Goal: Transaction & Acquisition: Obtain resource

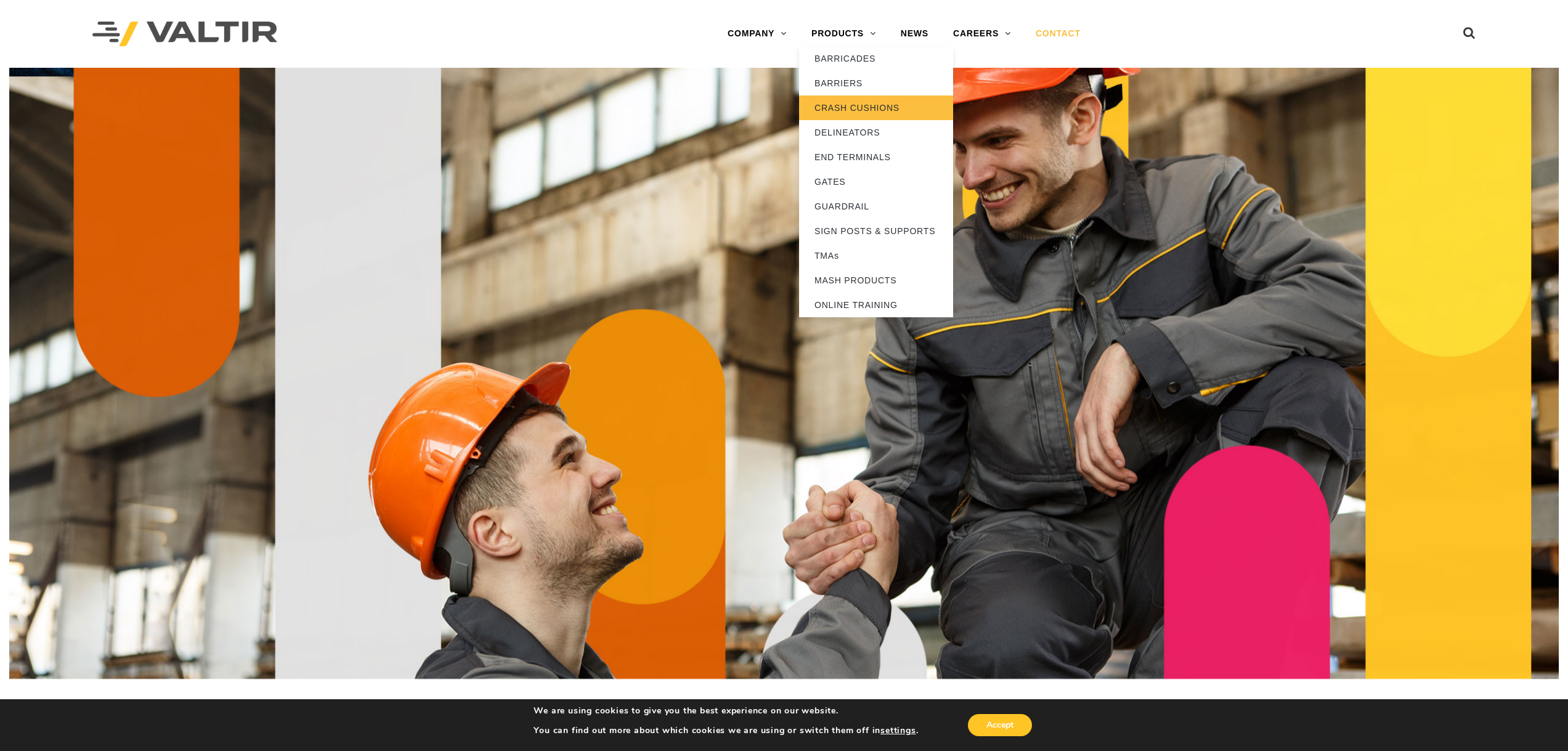
click at [869, 98] on link "CRASH CUSHIONS" at bounding box center [876, 107] width 154 height 24
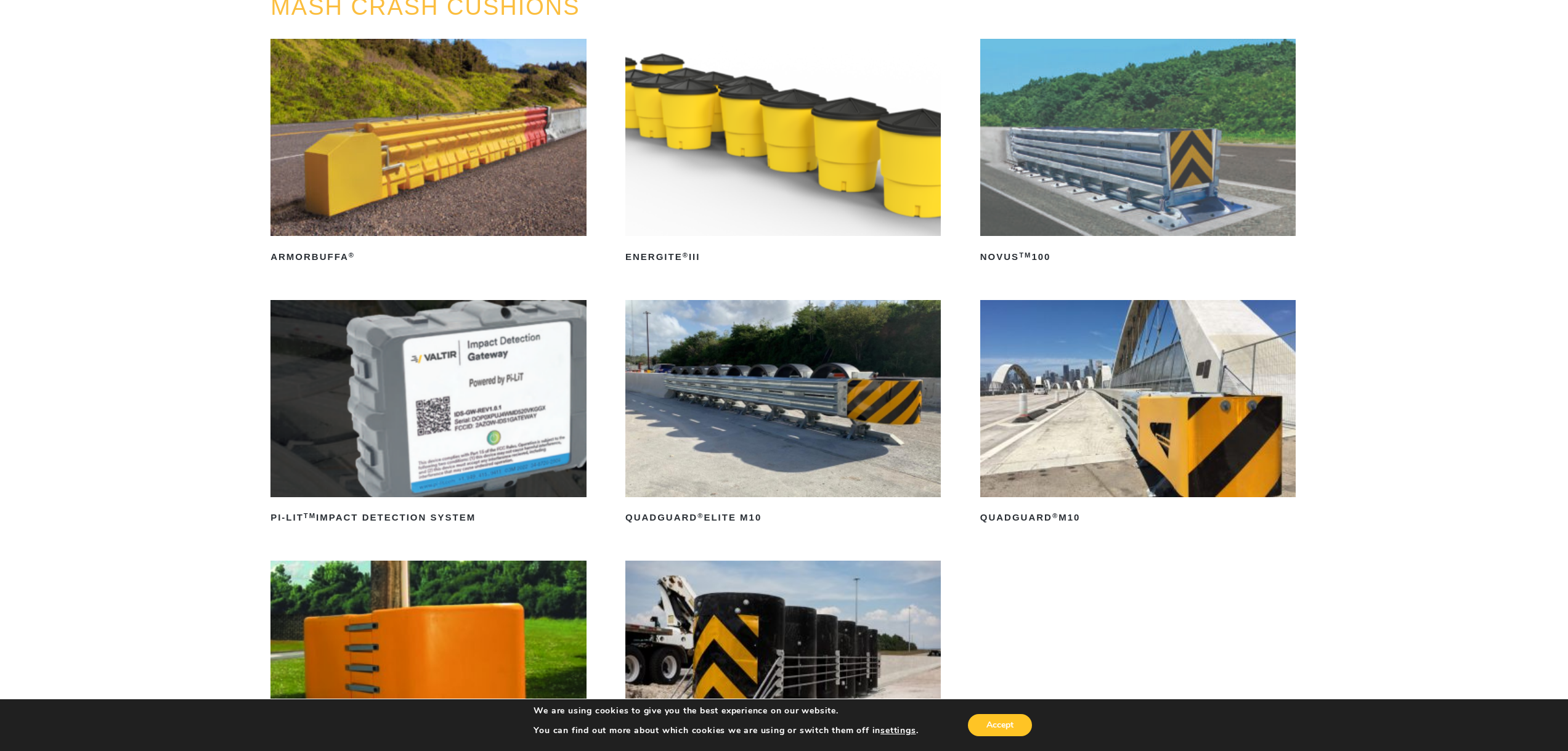
scroll to position [185, 0]
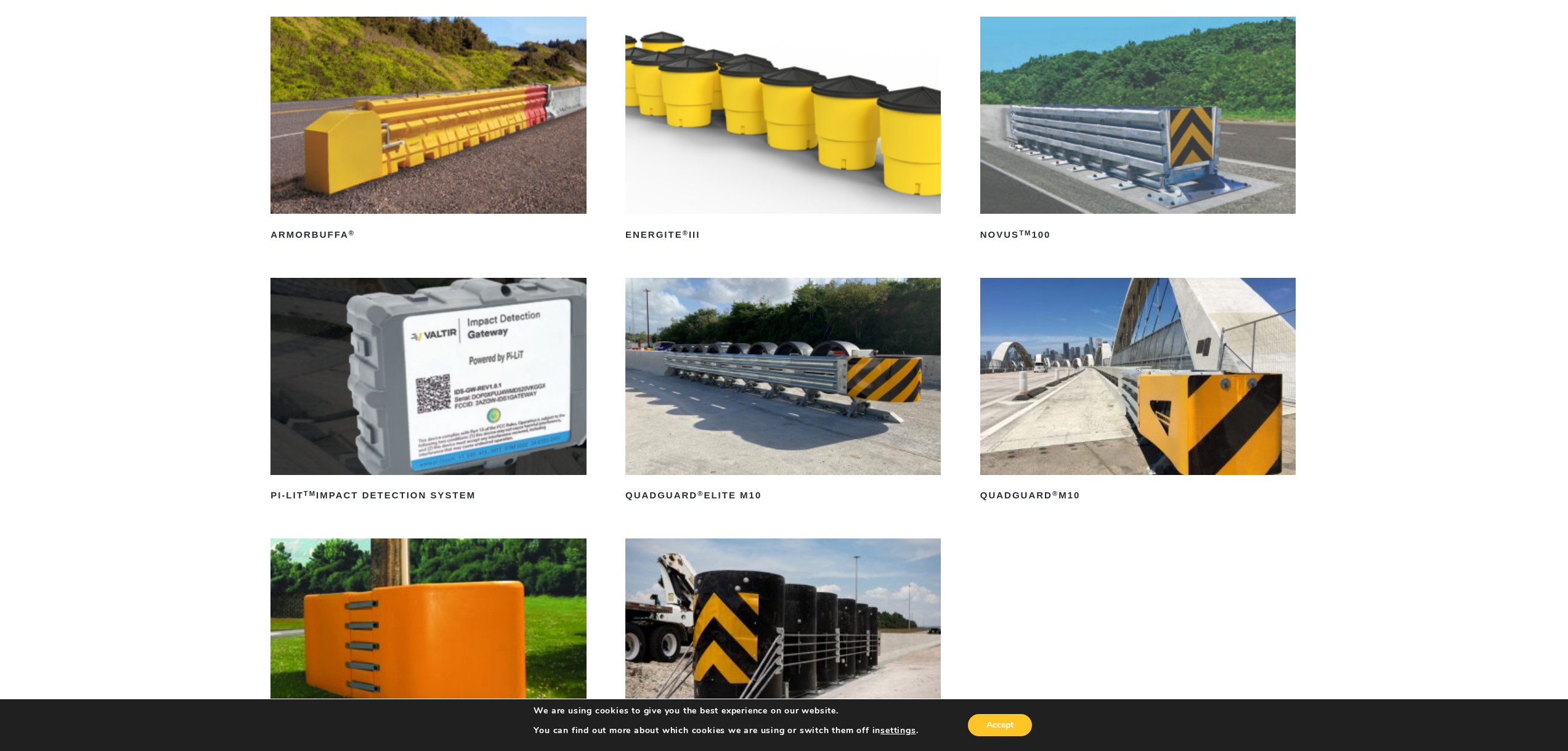
click at [1016, 378] on img at bounding box center [1138, 376] width 315 height 197
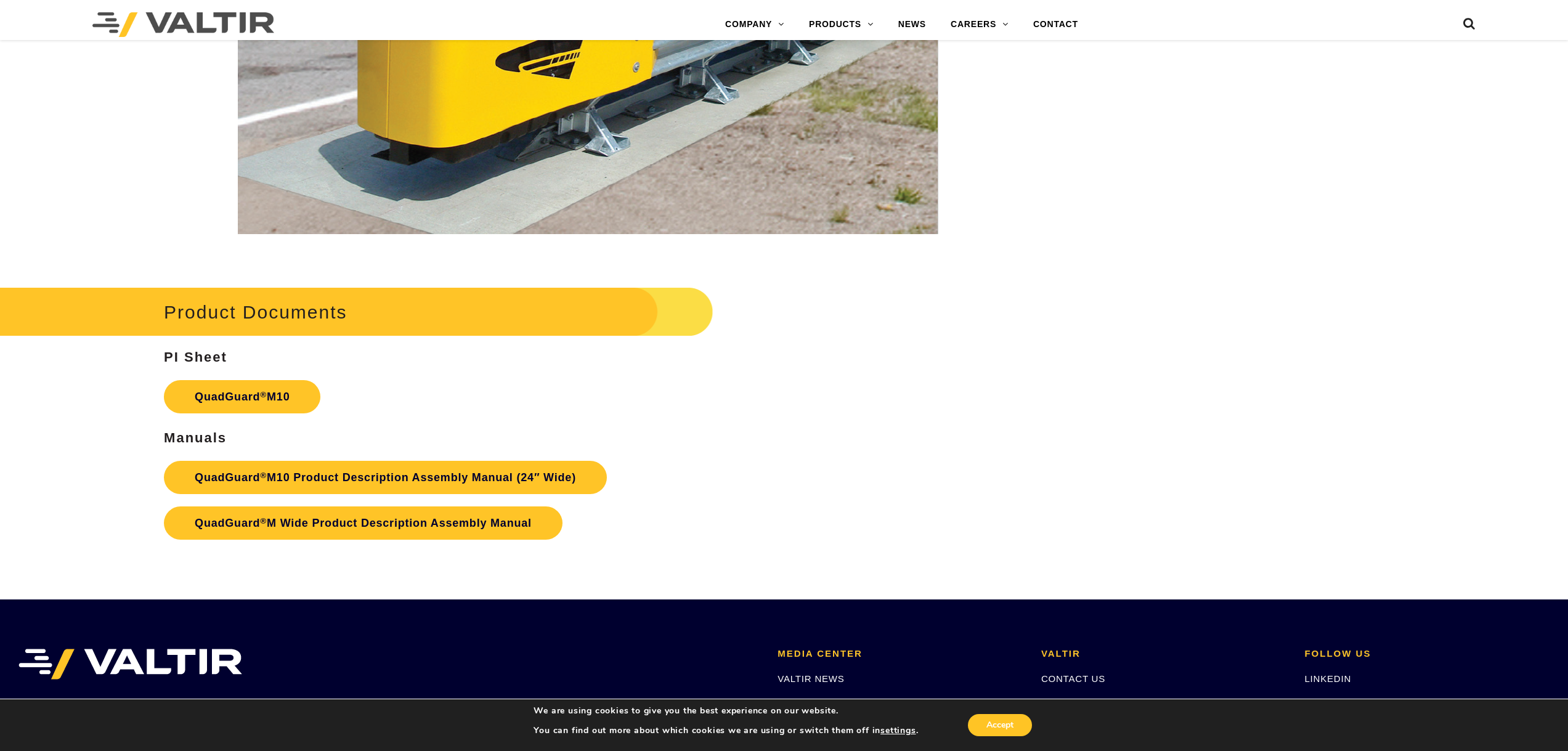
scroll to position [5483, 0]
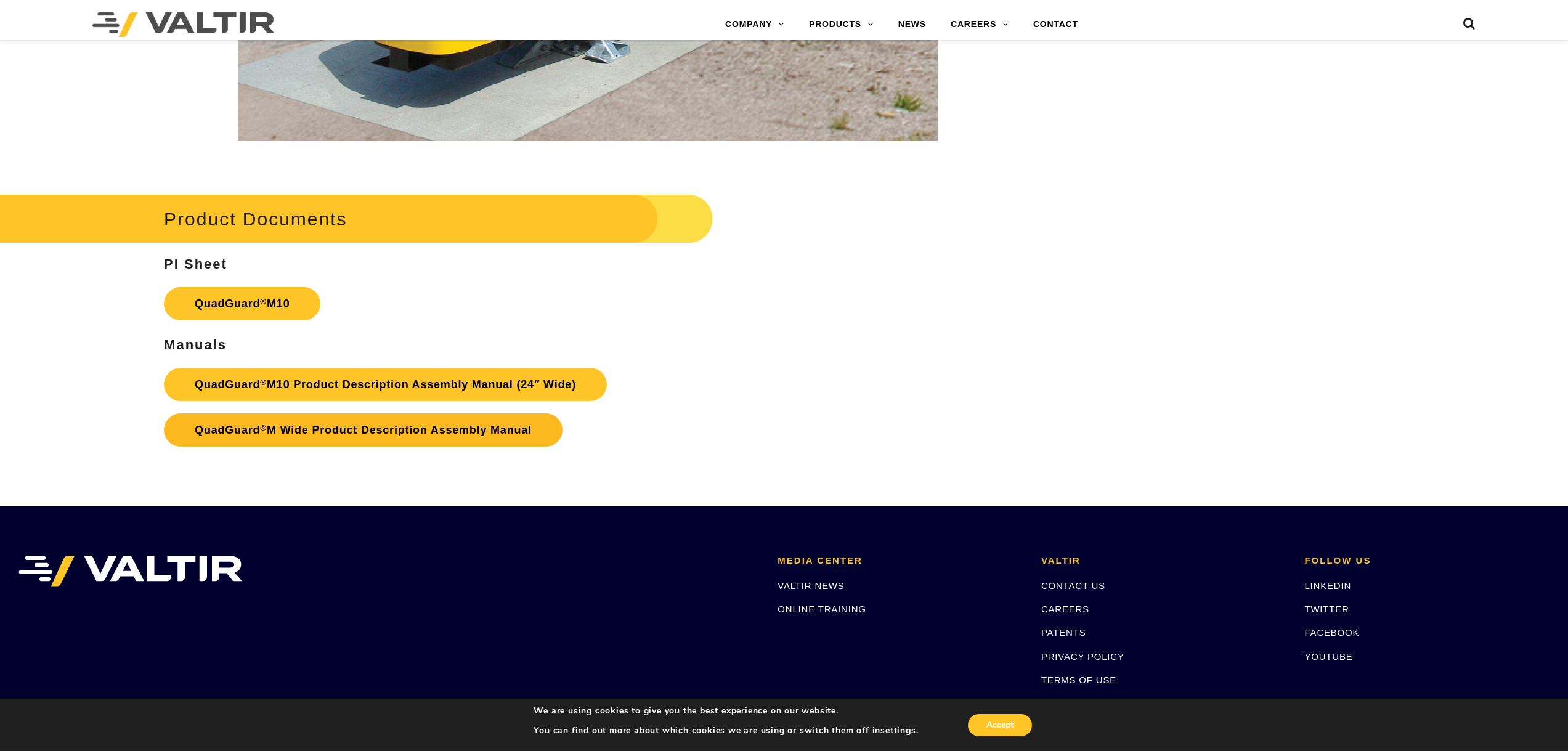
click at [369, 434] on link "QuadGuard ® M Wide Product Description Assembly Manual" at bounding box center [363, 430] width 398 height 33
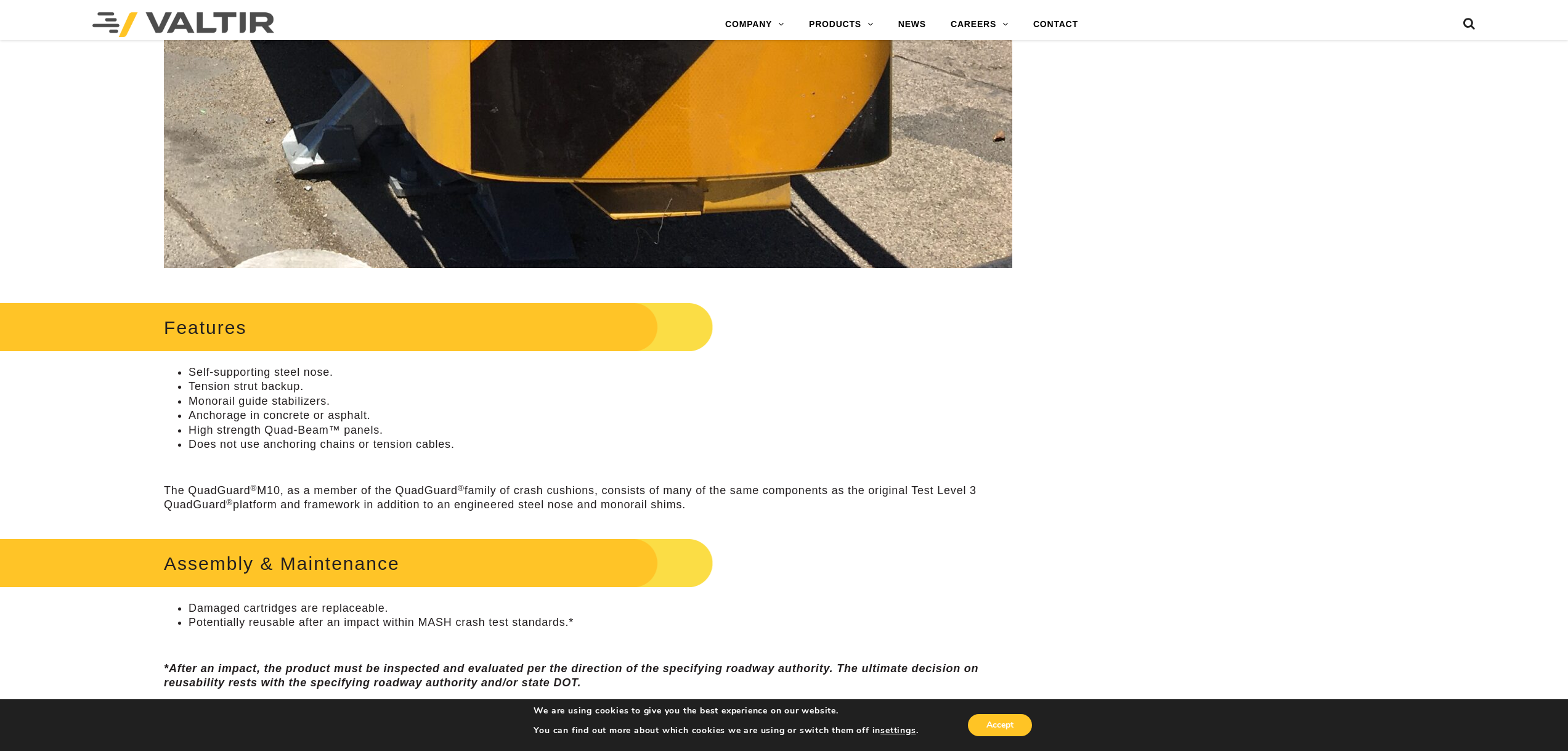
scroll to position [431, 0]
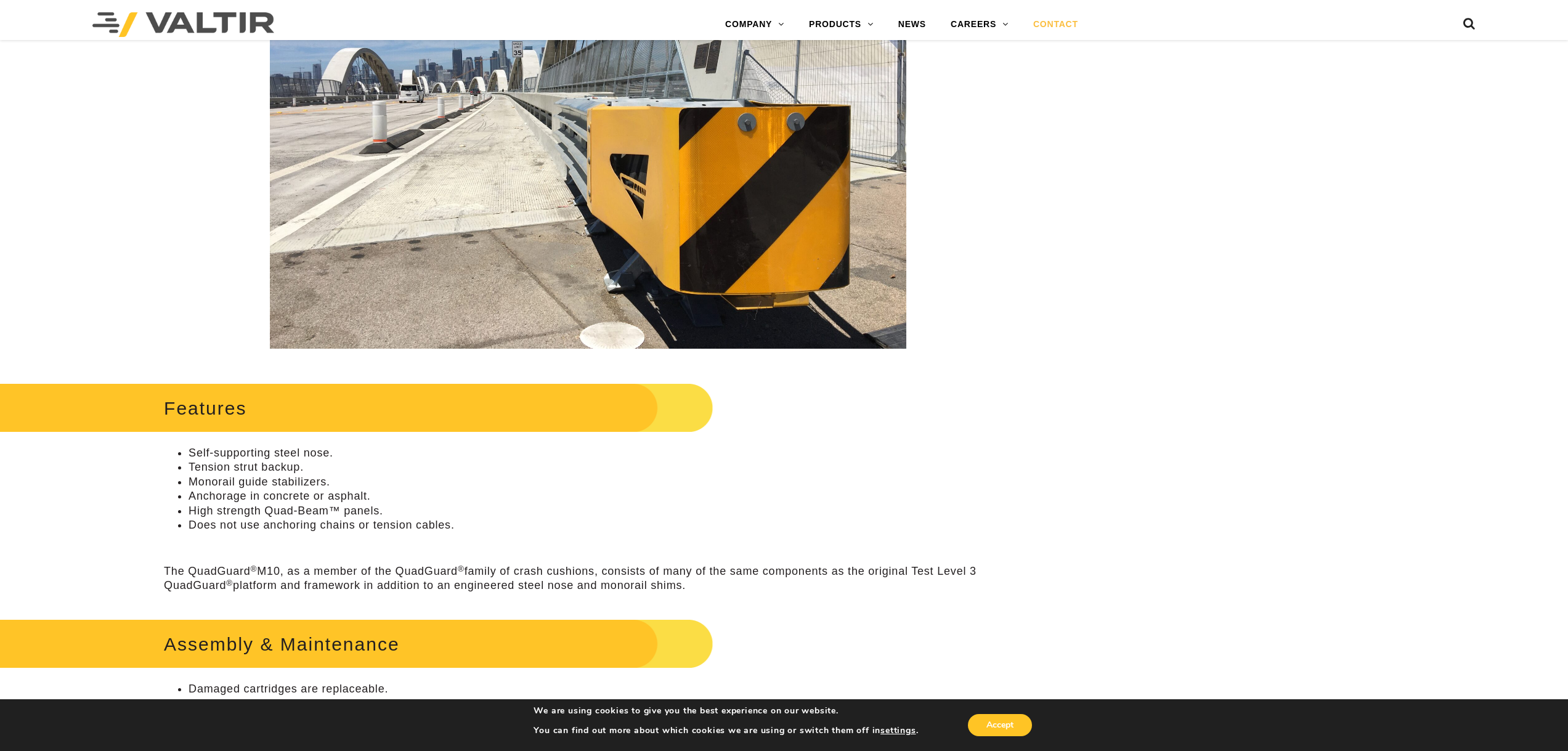
click at [1044, 20] on link "CONTACT" at bounding box center [1055, 24] width 70 height 24
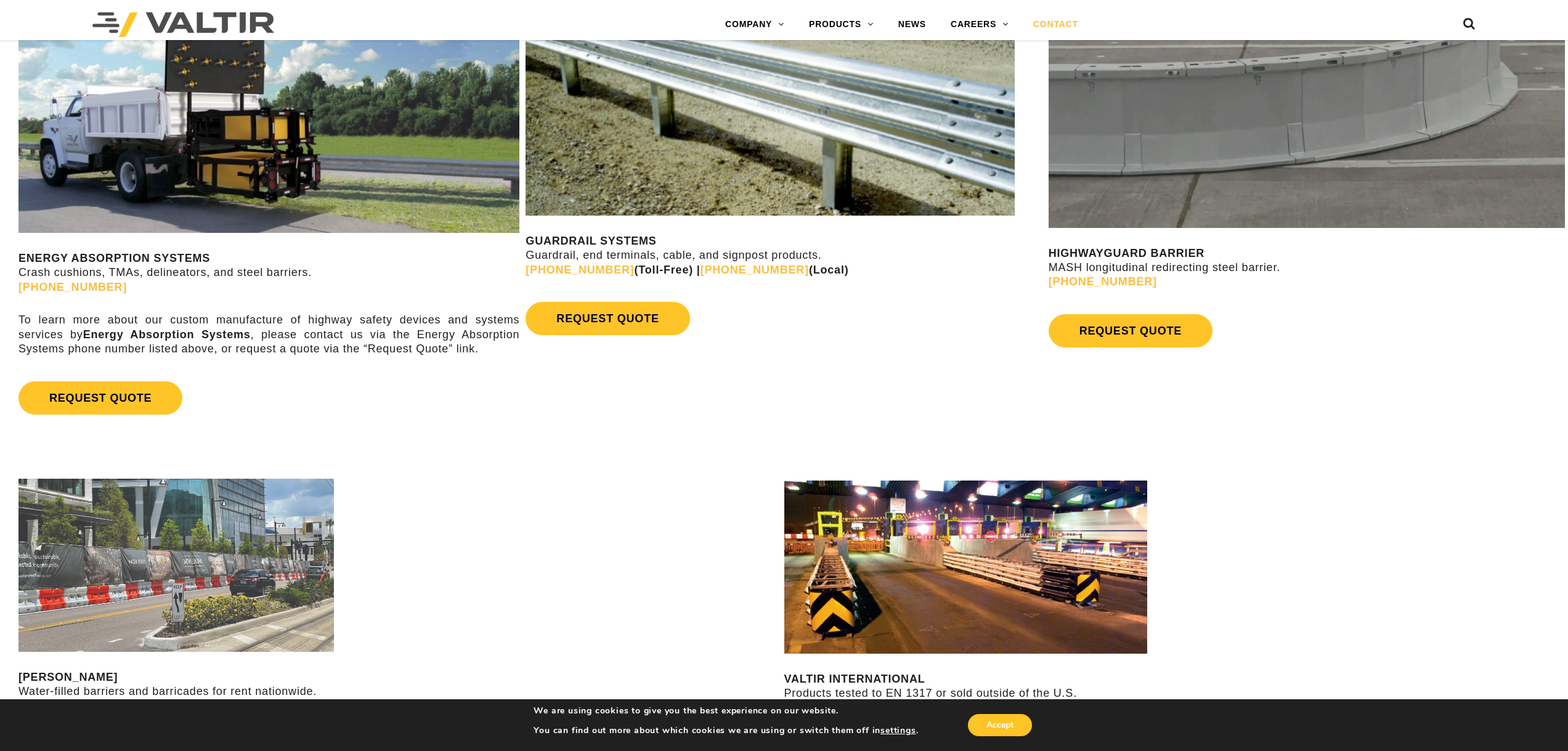
scroll to position [985, 0]
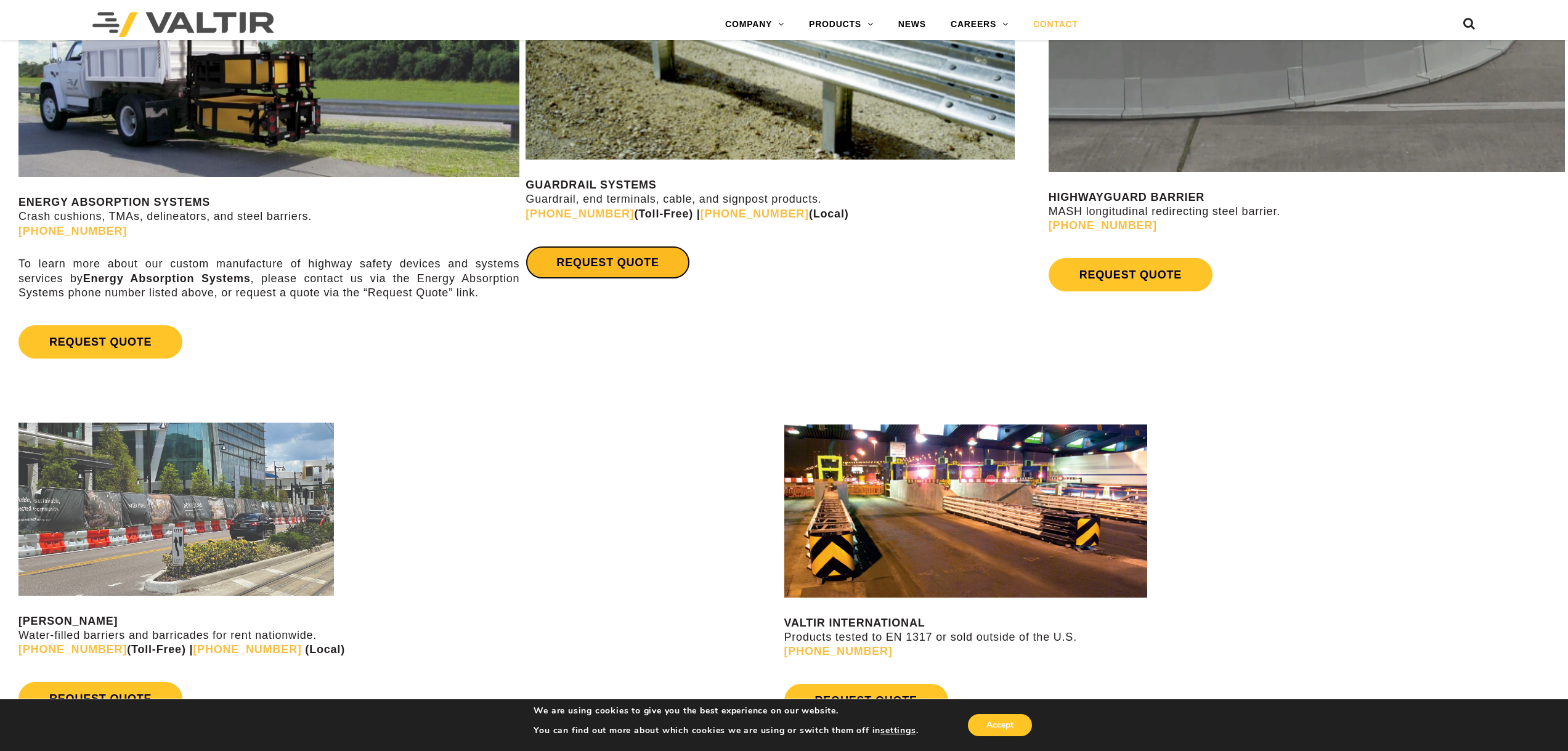
click at [619, 259] on link "REQUEST QUOTE" at bounding box center [607, 262] width 164 height 33
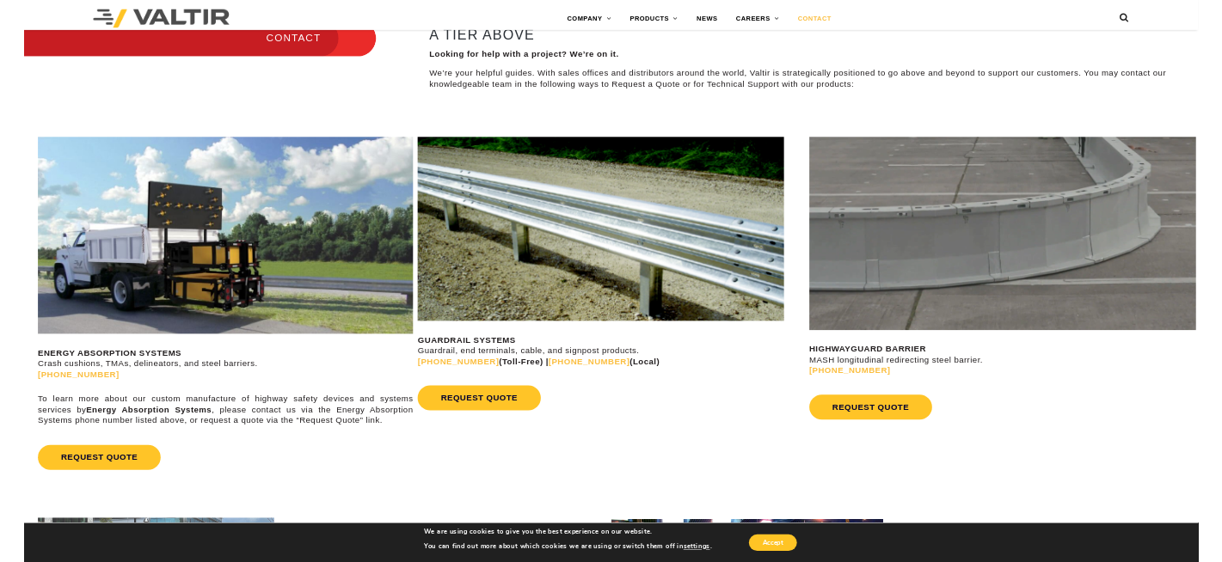
scroll to position [946, 0]
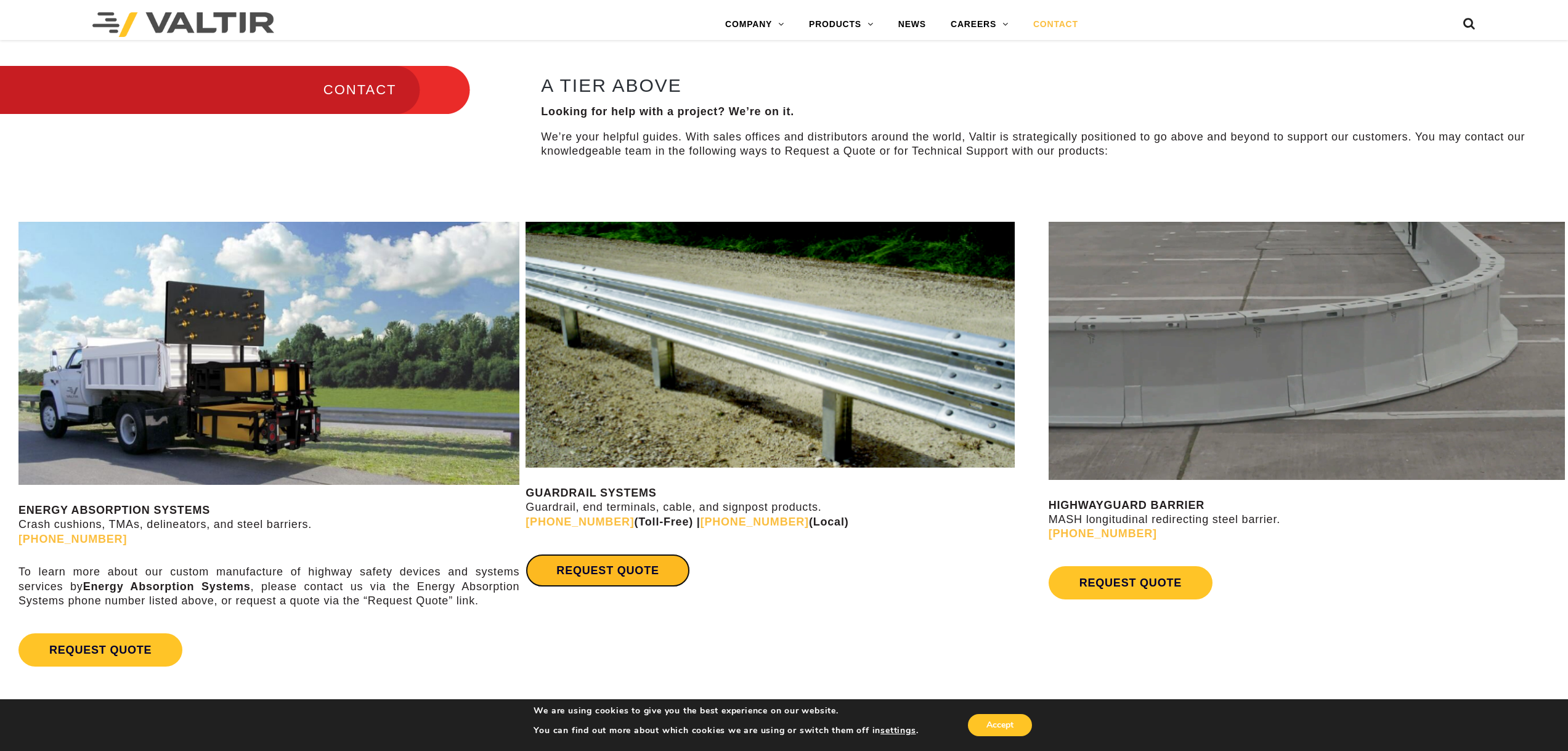
click at [634, 568] on link "REQUEST QUOTE" at bounding box center [607, 570] width 164 height 33
